Goal: Task Accomplishment & Management: Use online tool/utility

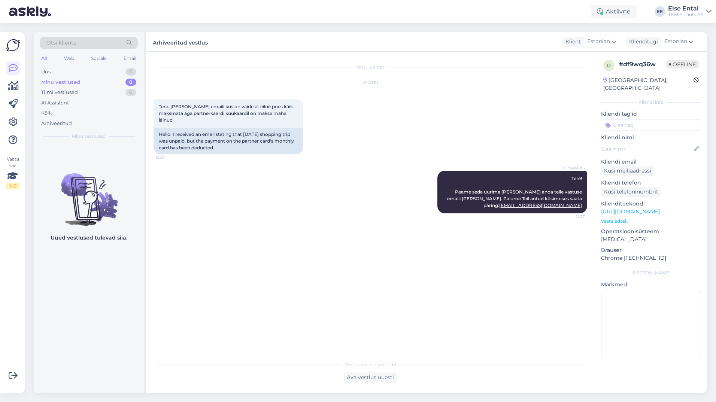
click at [680, 12] on div "TKM Finants AS" at bounding box center [685, 15] width 35 height 6
click at [499, 12] on div "Aktiivne Võta paus, Askly hoiab kliente [PERSON_NAME] 15 minutit 30 minutit 1 t…" at bounding box center [358, 11] width 716 height 23
click at [10, 85] on icon at bounding box center [13, 86] width 11 height 9
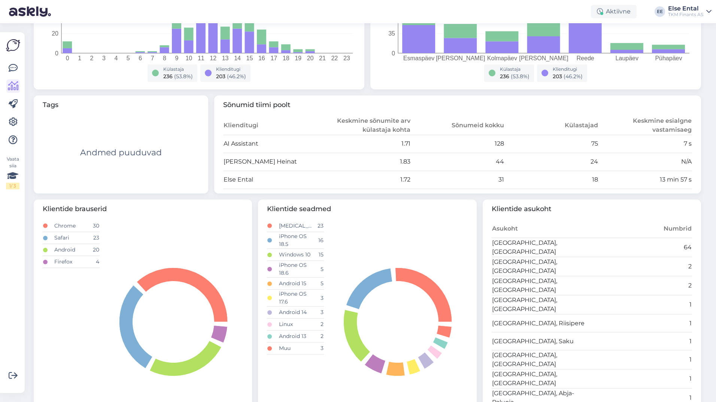
scroll to position [220, 0]
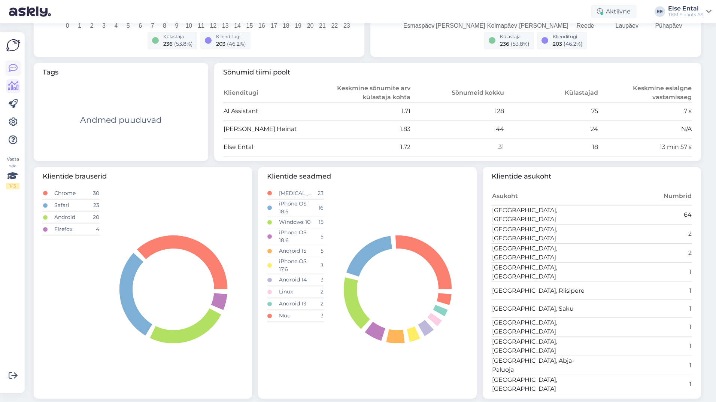
click at [10, 71] on icon at bounding box center [13, 68] width 9 height 9
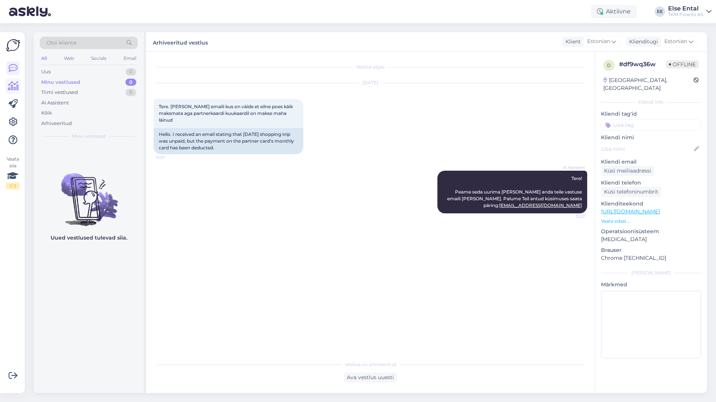
click at [12, 82] on icon at bounding box center [13, 86] width 11 height 9
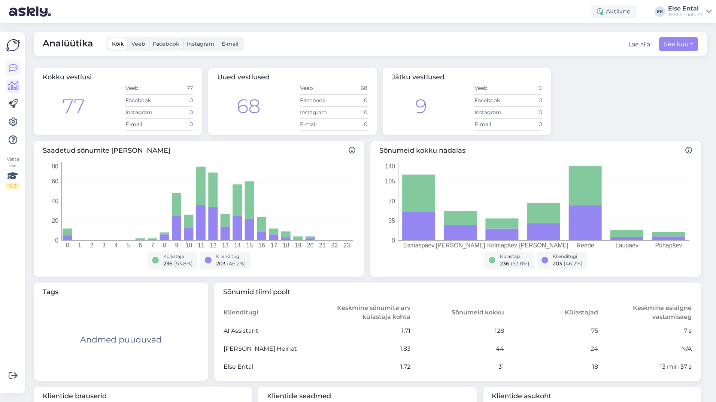
click at [13, 67] on icon at bounding box center [13, 68] width 9 height 9
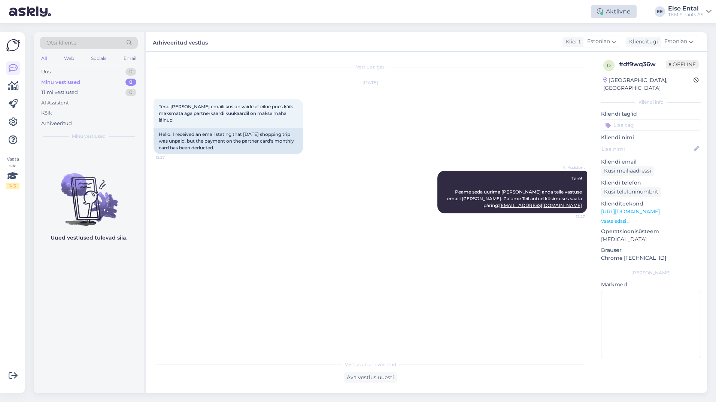
click at [617, 15] on div "Aktiivne" at bounding box center [614, 11] width 46 height 13
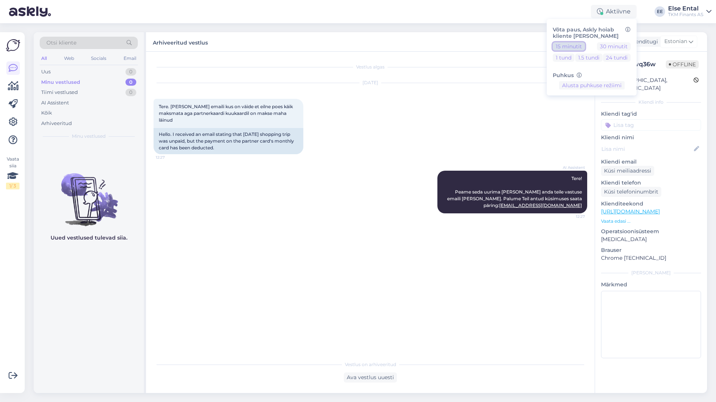
click at [577, 44] on button "15 minutit" at bounding box center [569, 46] width 32 height 8
click at [582, 107] on button "Lõpeta paus" at bounding box center [592, 109] width 38 height 8
click at [398, 112] on div "[DATE] Tere. [PERSON_NAME] emaili kus on väide et eilne poes käik maksmata aga …" at bounding box center [371, 119] width 434 height 88
